Goal: Task Accomplishment & Management: Complete application form

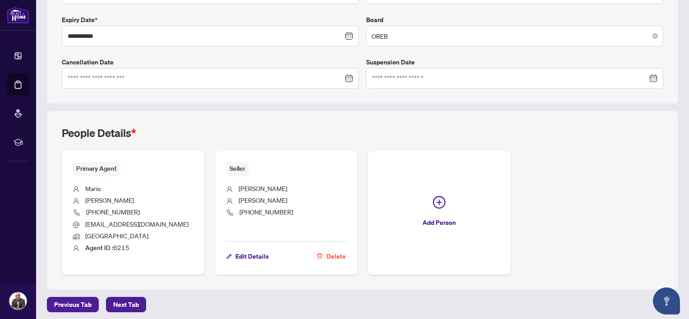
scroll to position [235, 0]
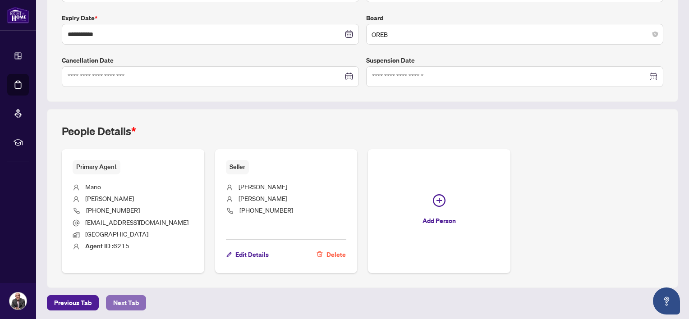
click at [115, 299] on span "Next Tab" at bounding box center [126, 303] width 26 height 14
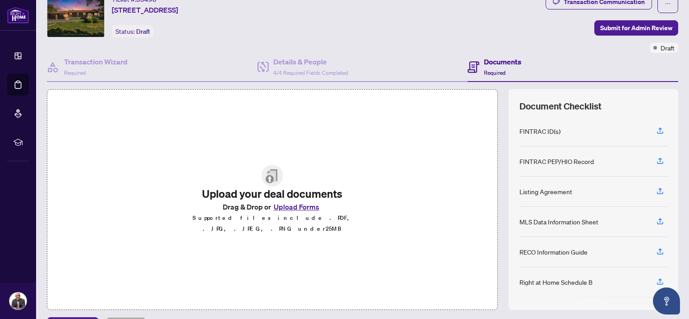
scroll to position [58, 0]
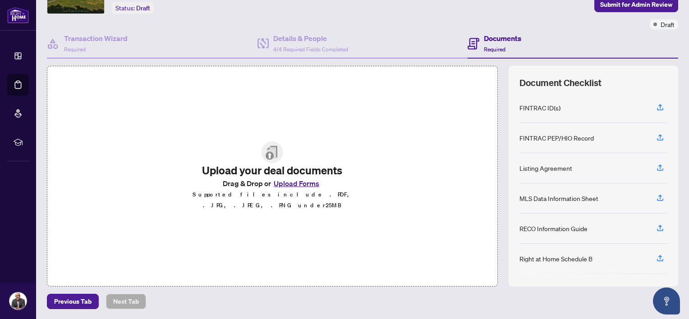
click at [296, 187] on button "Upload Forms" at bounding box center [296, 184] width 51 height 12
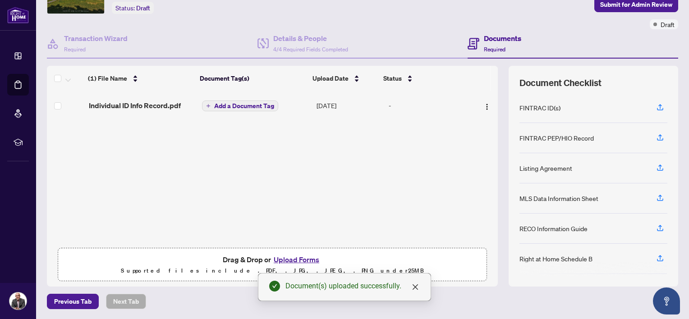
click at [247, 105] on span "Add a Document Tag" at bounding box center [244, 106] width 60 height 6
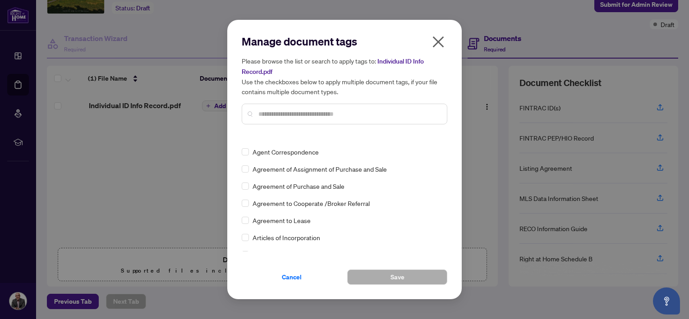
scroll to position [0, 0]
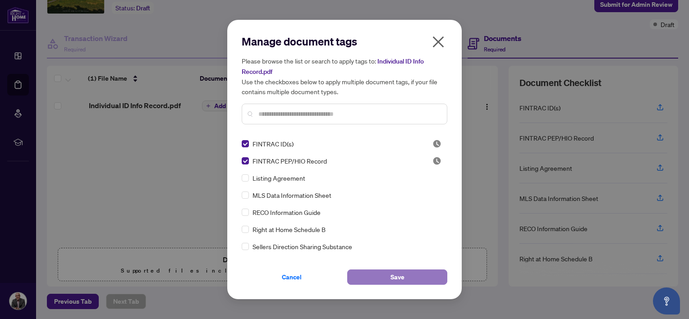
click at [391, 274] on span "Save" at bounding box center [397, 277] width 14 height 14
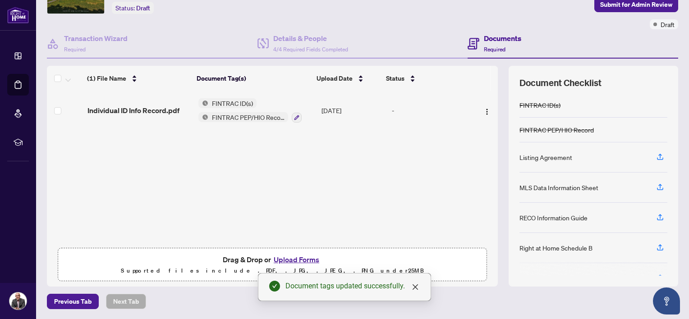
click at [301, 259] on button "Upload Forms" at bounding box center [296, 260] width 51 height 12
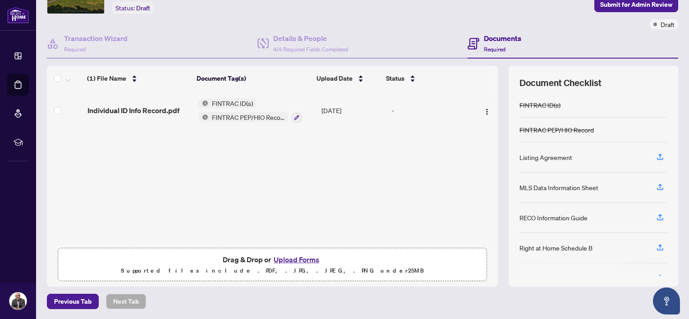
click at [293, 259] on button "Upload Forms" at bounding box center [296, 260] width 51 height 12
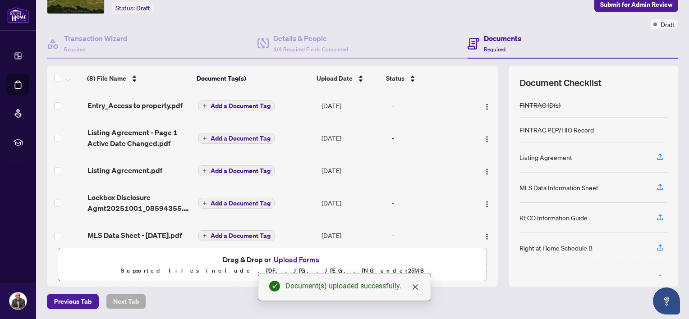
click at [223, 169] on span "Add a Document Tag" at bounding box center [240, 171] width 60 height 6
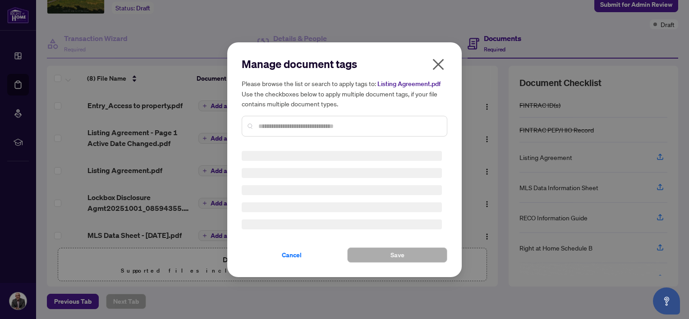
click at [272, 124] on input "text" at bounding box center [348, 126] width 181 height 10
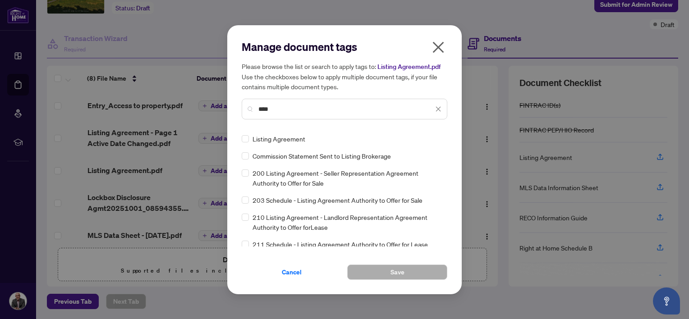
type input "****"
click at [396, 272] on span "Save" at bounding box center [397, 272] width 14 height 14
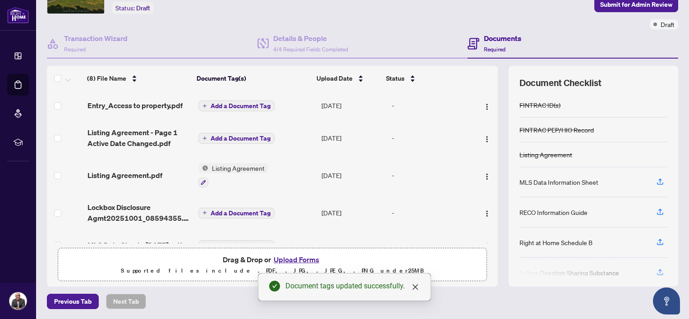
click at [227, 135] on span "Add a Document Tag" at bounding box center [240, 138] width 60 height 6
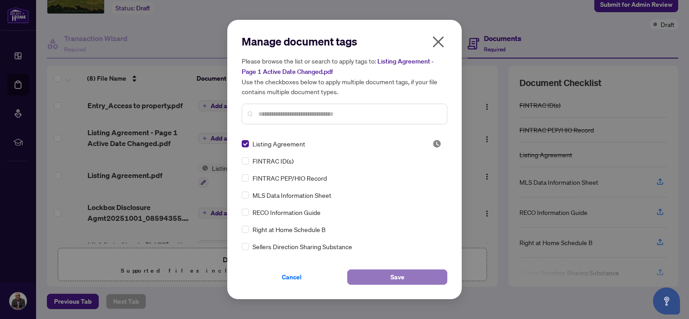
click at [390, 276] on button "Save" at bounding box center [397, 277] width 100 height 15
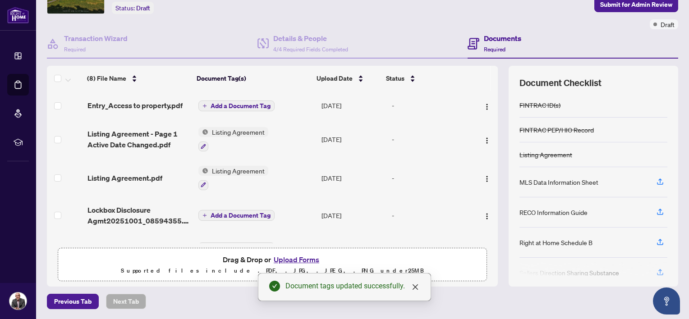
click at [228, 212] on span "Add a Document Tag" at bounding box center [240, 215] width 60 height 6
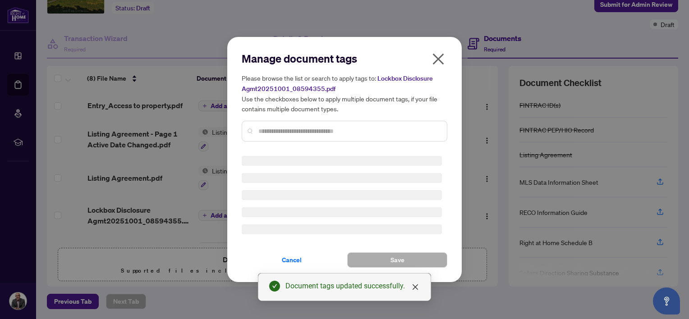
click at [269, 132] on input "text" at bounding box center [348, 131] width 181 height 10
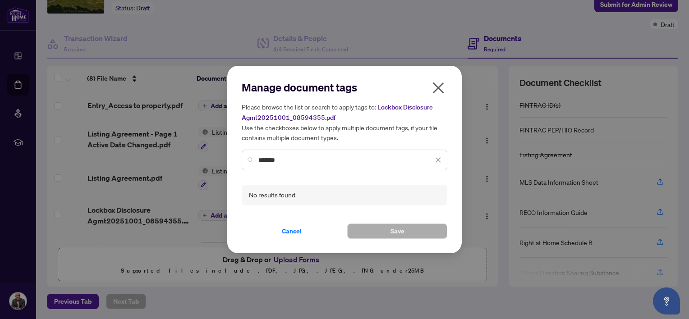
click at [289, 160] on input "*******" at bounding box center [345, 160] width 175 height 10
drag, startPoint x: 286, startPoint y: 160, endPoint x: 256, endPoint y: 161, distance: 30.3
click at [256, 161] on div "*******" at bounding box center [345, 160] width 206 height 21
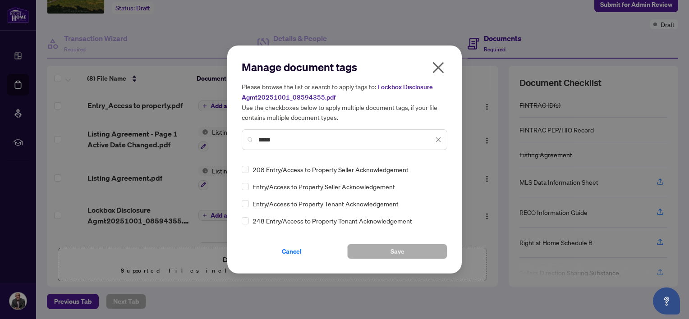
type input "*****"
click at [400, 250] on span "Save" at bounding box center [397, 251] width 14 height 14
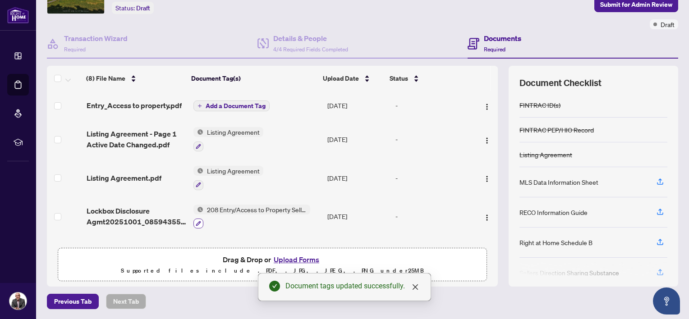
click at [196, 221] on icon "button" at bounding box center [198, 223] width 5 height 5
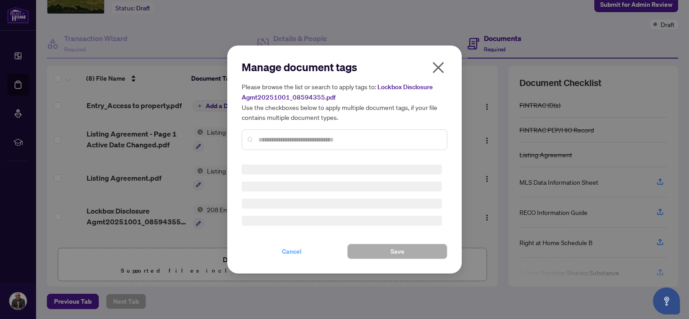
click at [292, 249] on span "Cancel" at bounding box center [292, 251] width 20 height 14
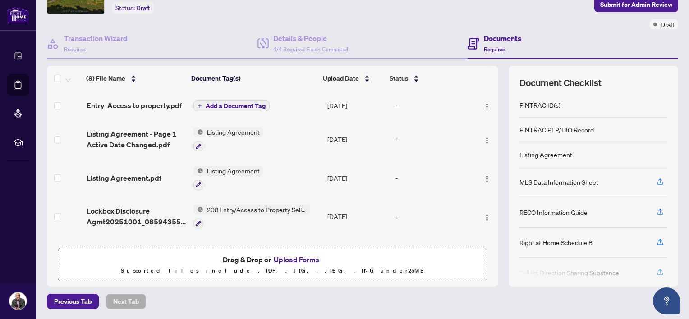
click at [247, 205] on span "208 Entry/Access to Property Seller Acknowledgement" at bounding box center [256, 210] width 107 height 10
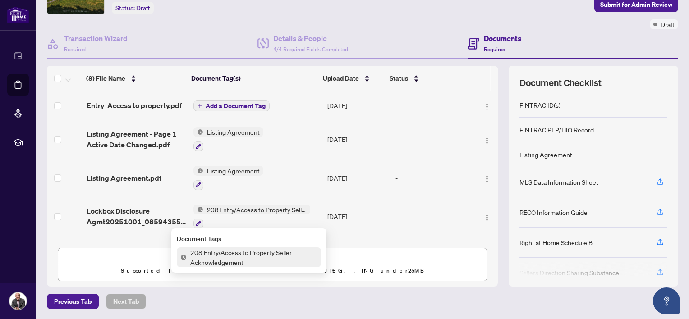
click at [219, 256] on span "208 Entry/Access to Property Seller Acknowledgement" at bounding box center [254, 257] width 134 height 20
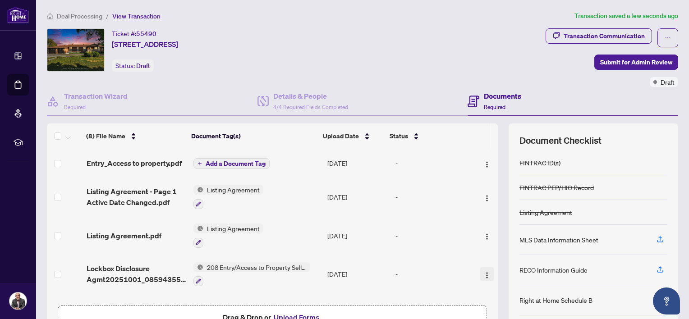
click at [483, 272] on img "button" at bounding box center [486, 275] width 7 height 7
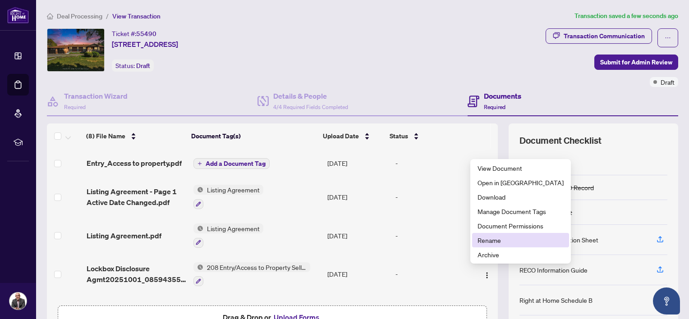
click at [487, 239] on span "Rename" at bounding box center [520, 240] width 86 height 10
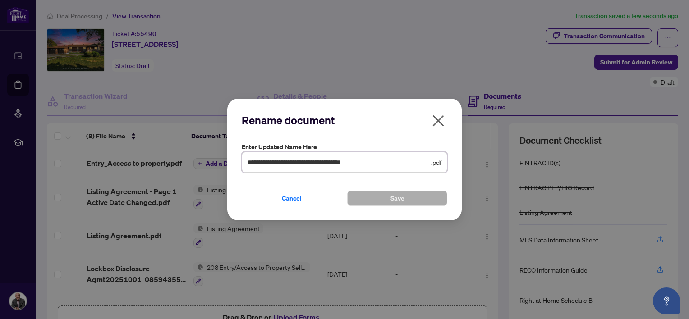
drag, startPoint x: 378, startPoint y: 162, endPoint x: 240, endPoint y: 158, distance: 138.0
click at [240, 158] on div "**********" at bounding box center [344, 160] width 234 height 122
type input "**********"
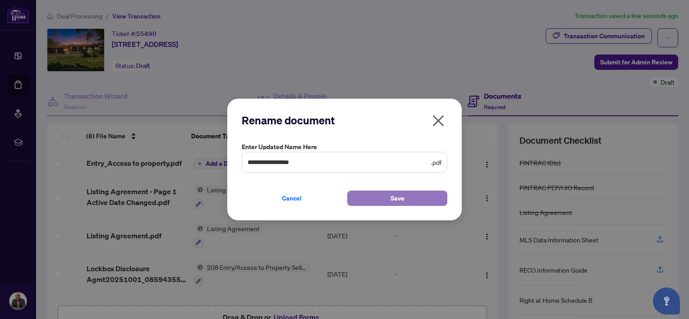
click at [400, 196] on span "Save" at bounding box center [397, 198] width 14 height 14
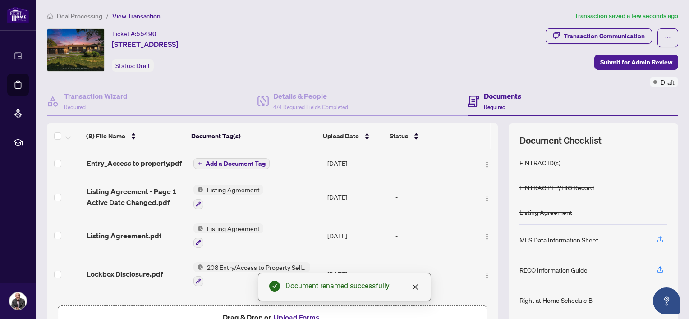
click at [238, 265] on span "208 Entry/Access to Property Seller Acknowledgement" at bounding box center [256, 267] width 107 height 10
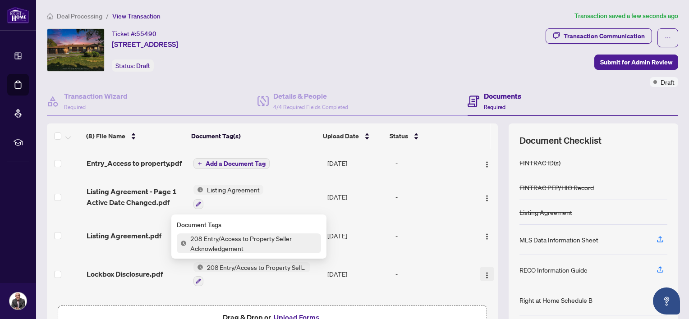
click at [483, 273] on img "button" at bounding box center [486, 275] width 7 height 7
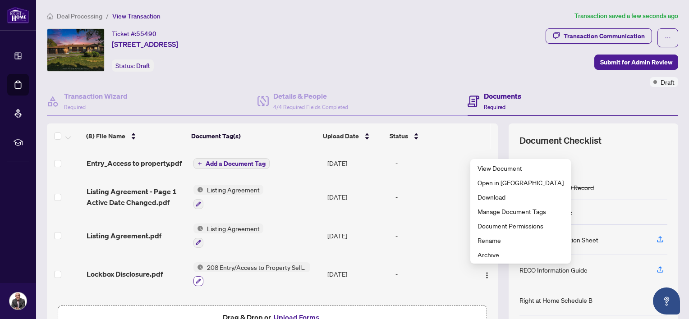
click at [196, 279] on icon "button" at bounding box center [198, 281] width 5 height 5
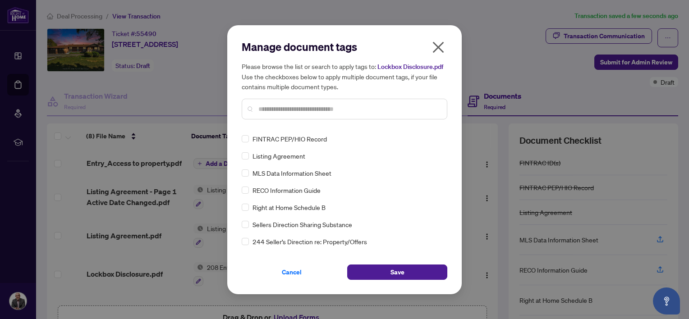
scroll to position [90, 0]
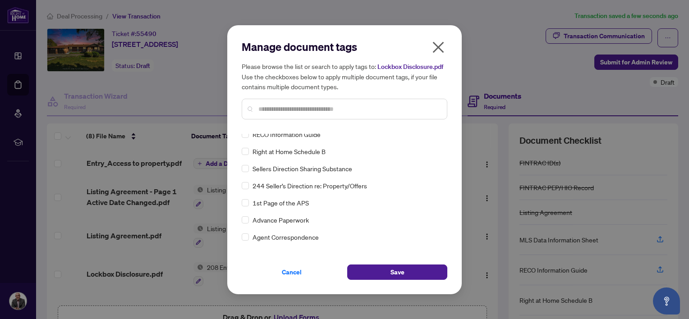
click at [266, 112] on input "text" at bounding box center [348, 109] width 181 height 10
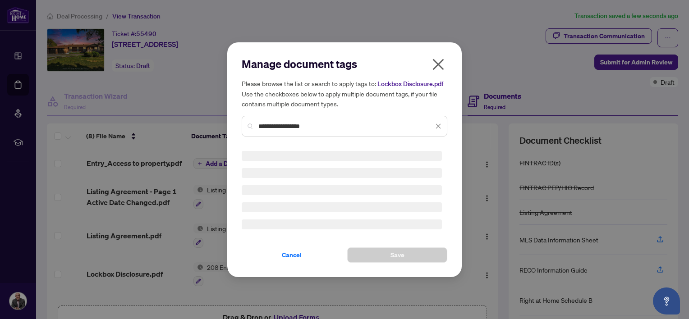
type input "**********"
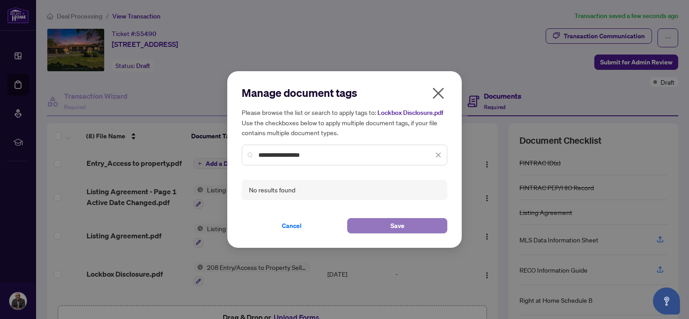
click at [397, 227] on span "Save" at bounding box center [397, 226] width 14 height 14
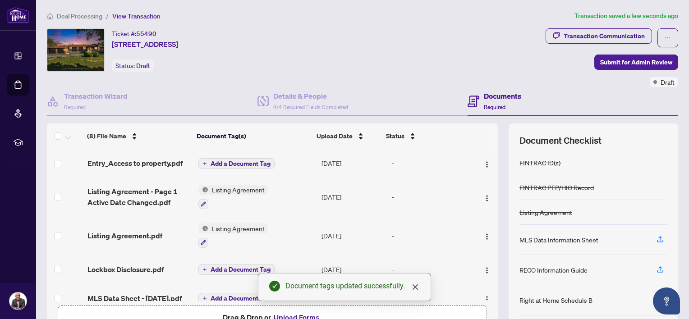
click at [222, 160] on span "Add a Document Tag" at bounding box center [240, 163] width 60 height 6
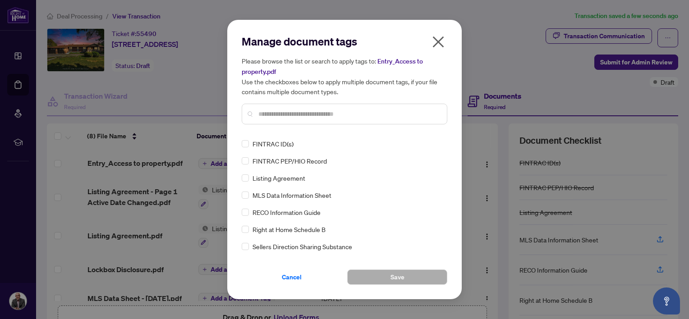
click at [262, 112] on input "text" at bounding box center [348, 114] width 181 height 10
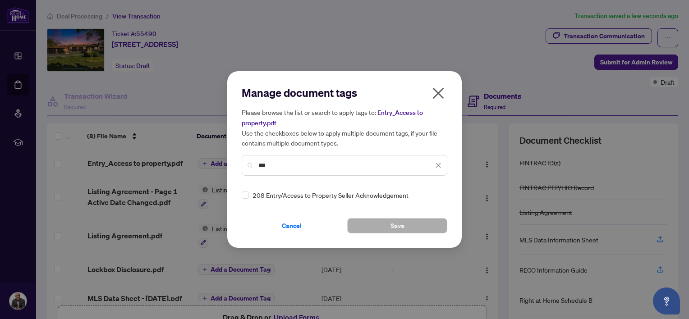
type input "***"
click at [398, 224] on span "Save" at bounding box center [397, 226] width 14 height 14
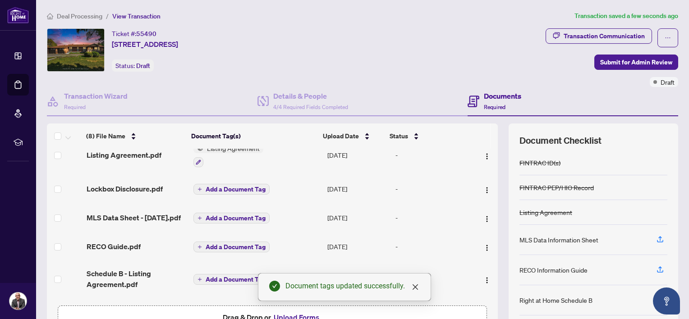
click at [224, 218] on span "Add a Document Tag" at bounding box center [236, 218] width 60 height 6
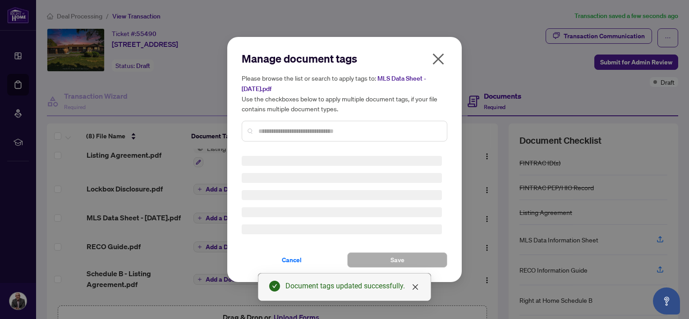
click at [275, 132] on input "text" at bounding box center [348, 131] width 181 height 10
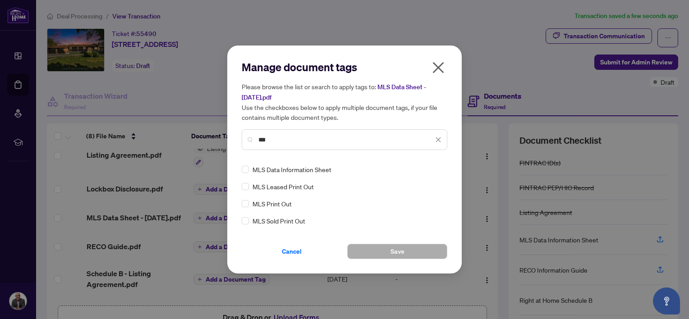
type input "***"
click at [387, 247] on button "Save" at bounding box center [397, 251] width 100 height 15
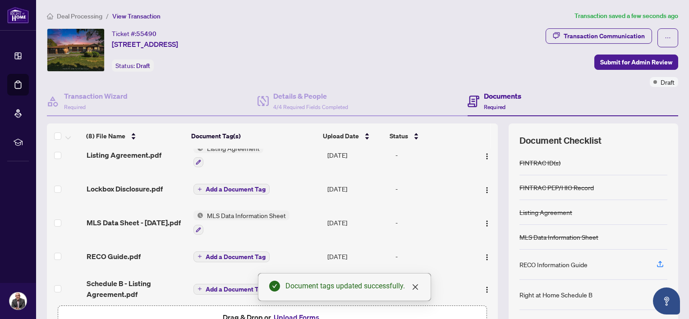
click at [209, 254] on span "Add a Document Tag" at bounding box center [236, 257] width 60 height 6
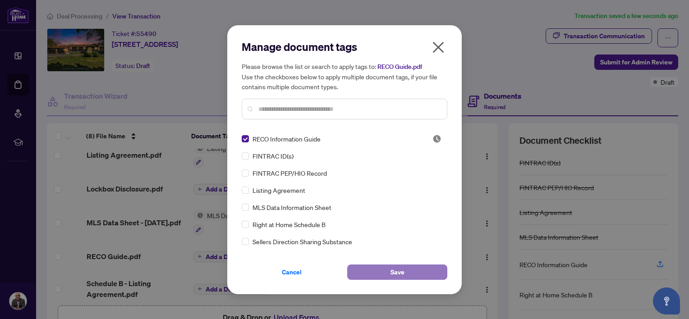
click at [438, 270] on button "Save" at bounding box center [397, 272] width 100 height 15
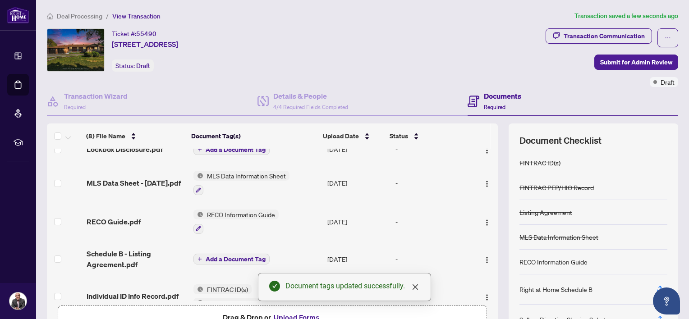
scroll to position [145, 0]
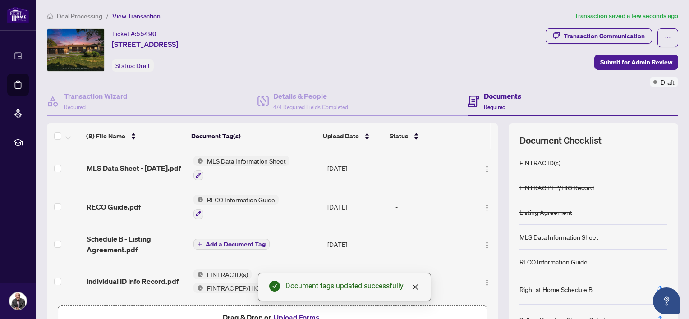
click at [229, 241] on span "Add a Document Tag" at bounding box center [236, 244] width 60 height 6
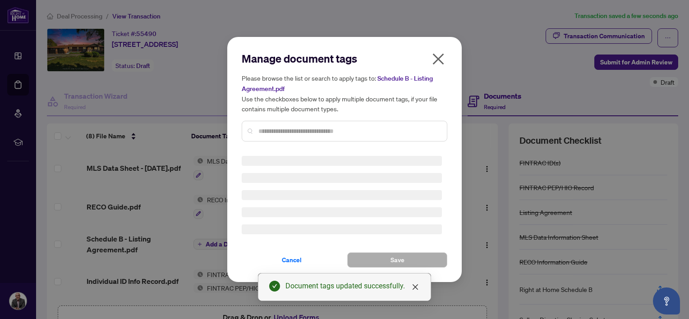
click at [265, 129] on input "text" at bounding box center [348, 131] width 181 height 10
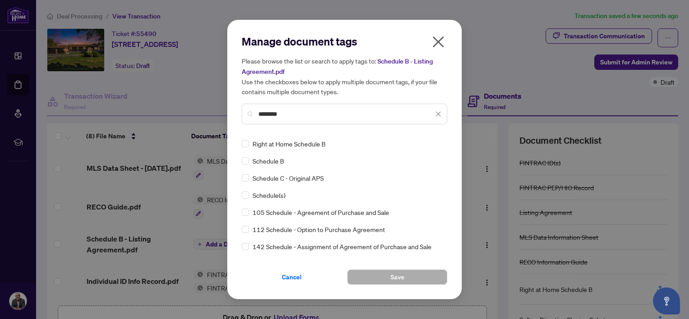
type input "********"
click at [400, 274] on span "Save" at bounding box center [397, 277] width 14 height 14
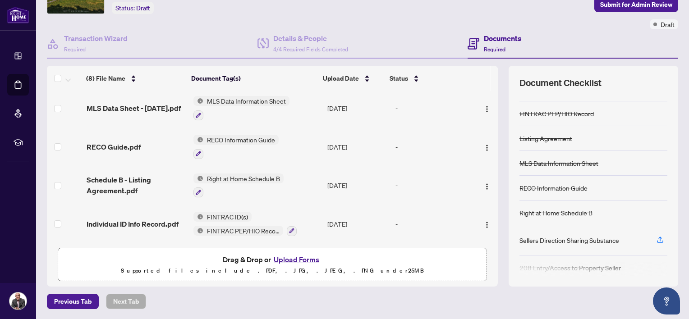
scroll to position [0, 0]
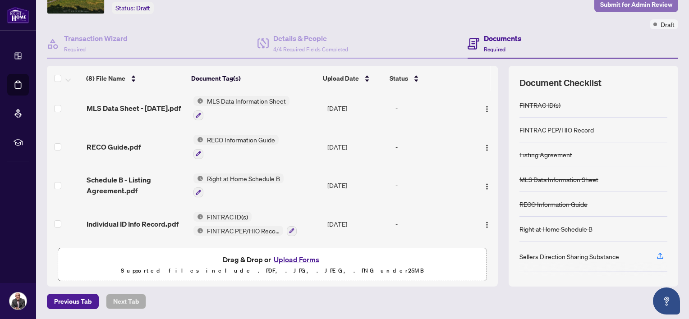
click at [636, 2] on span "Submit for Admin Review" at bounding box center [636, 4] width 72 height 14
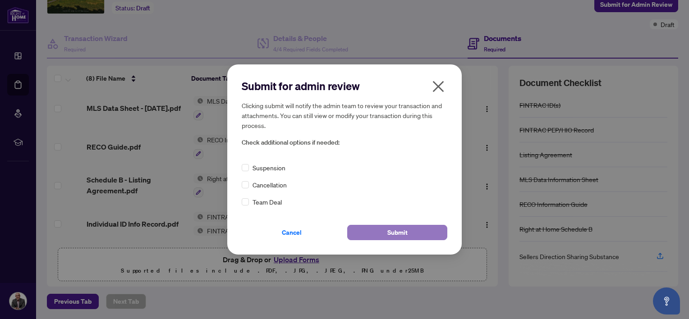
click at [397, 231] on span "Submit" at bounding box center [397, 232] width 20 height 14
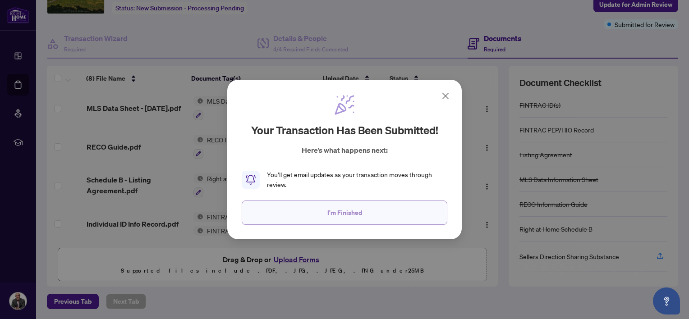
click at [352, 211] on span "I'm Finished" at bounding box center [344, 213] width 35 height 14
